Goal: Obtain resource: Obtain resource

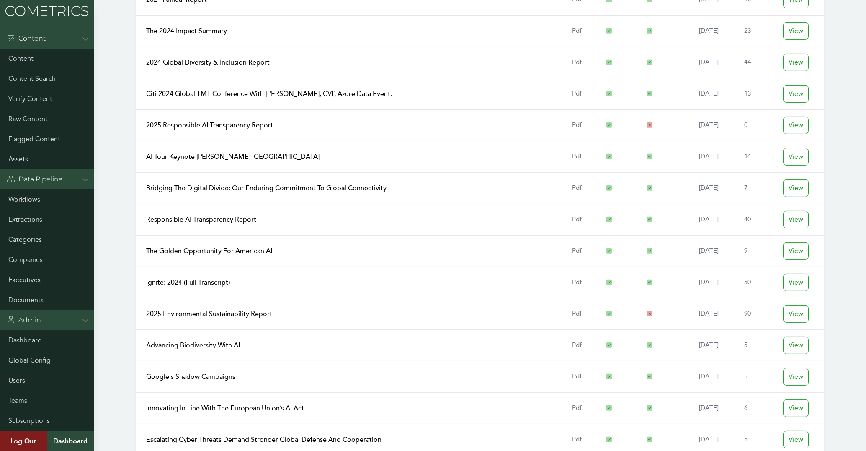
scroll to position [1600, 0]
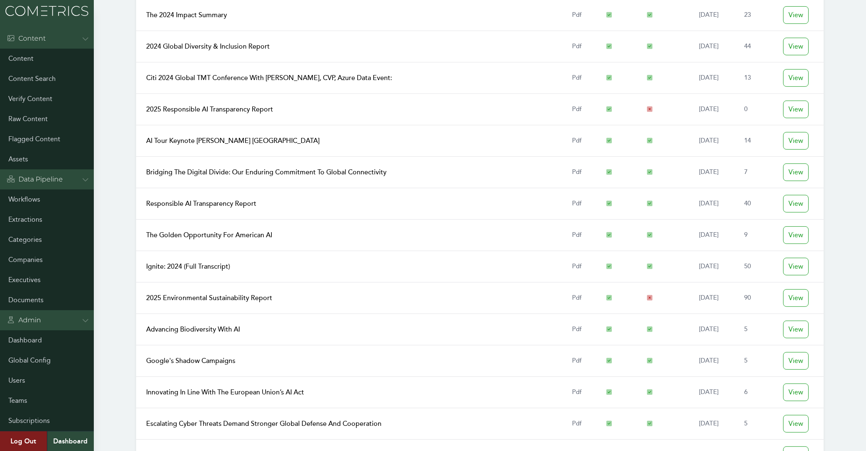
click at [247, 297] on link "2025 Environmental Sustainability Report" at bounding box center [209, 298] width 126 height 8
